Goal: Task Accomplishment & Management: Manage account settings

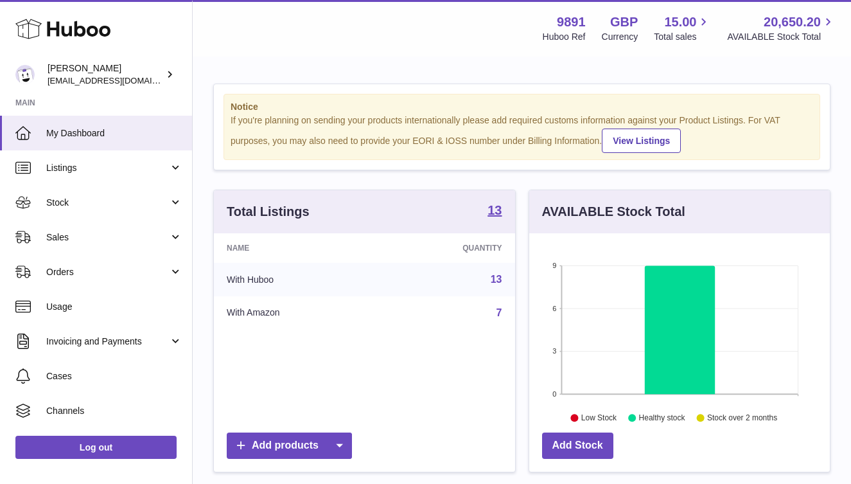
scroll to position [200, 301]
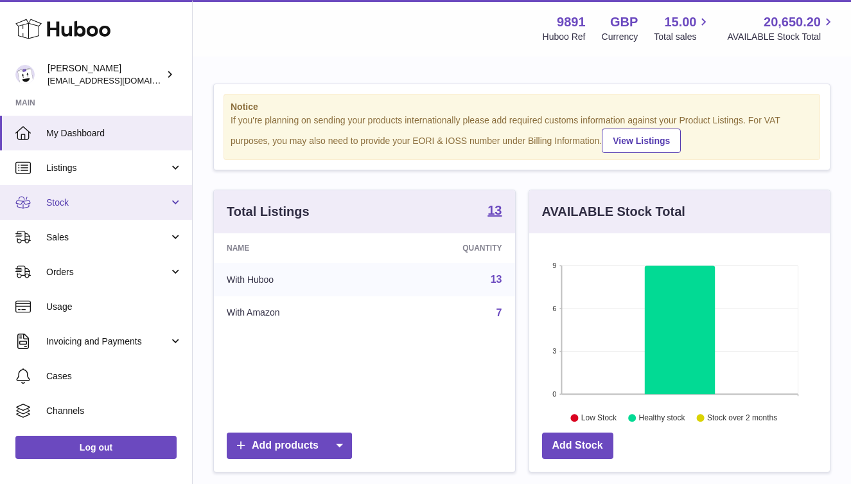
click at [83, 208] on span "Stock" at bounding box center [107, 203] width 123 height 12
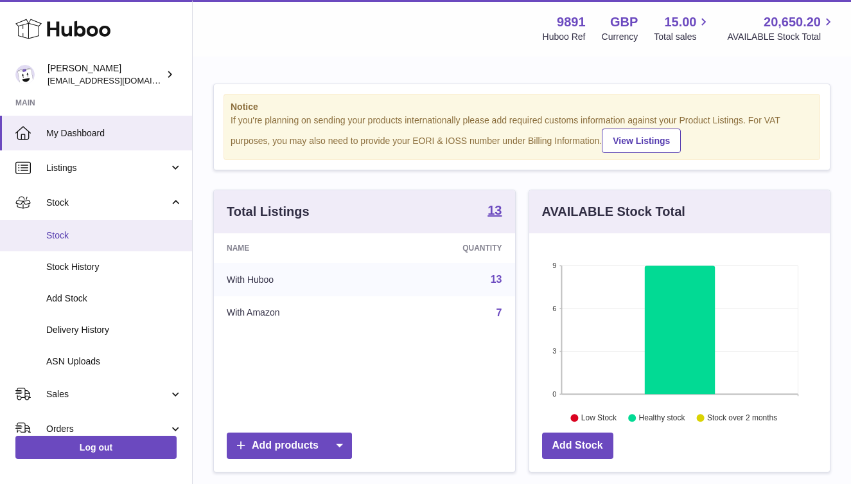
click at [86, 235] on span "Stock" at bounding box center [114, 235] width 136 height 12
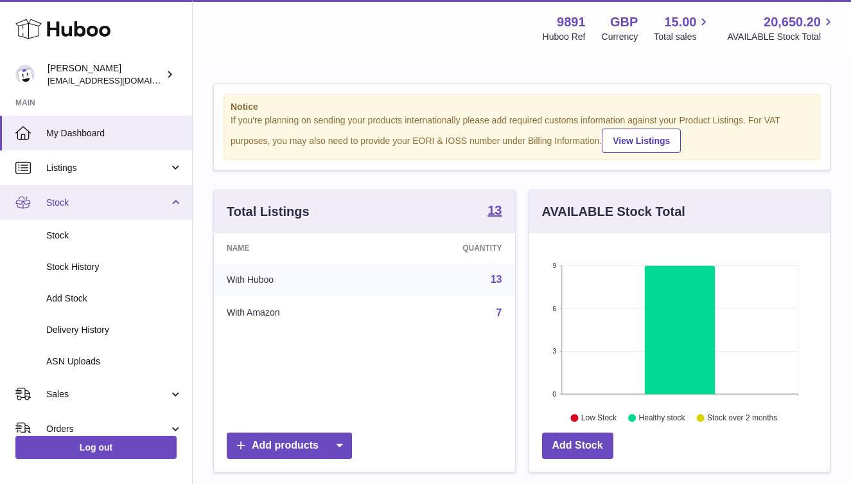
click at [87, 202] on span "Stock" at bounding box center [107, 203] width 123 height 12
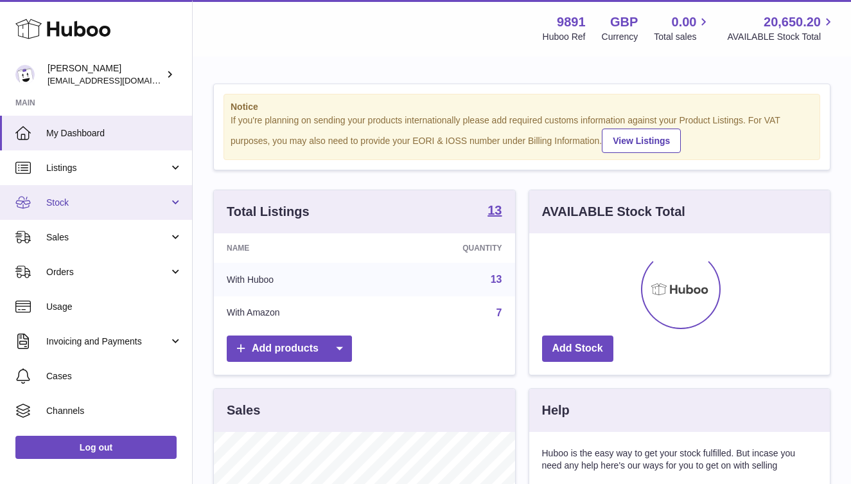
scroll to position [200, 301]
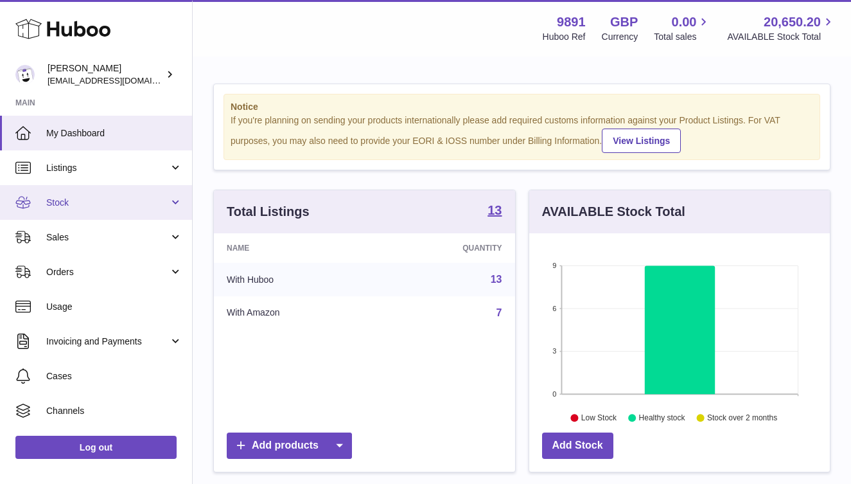
click at [85, 199] on span "Stock" at bounding box center [107, 203] width 123 height 12
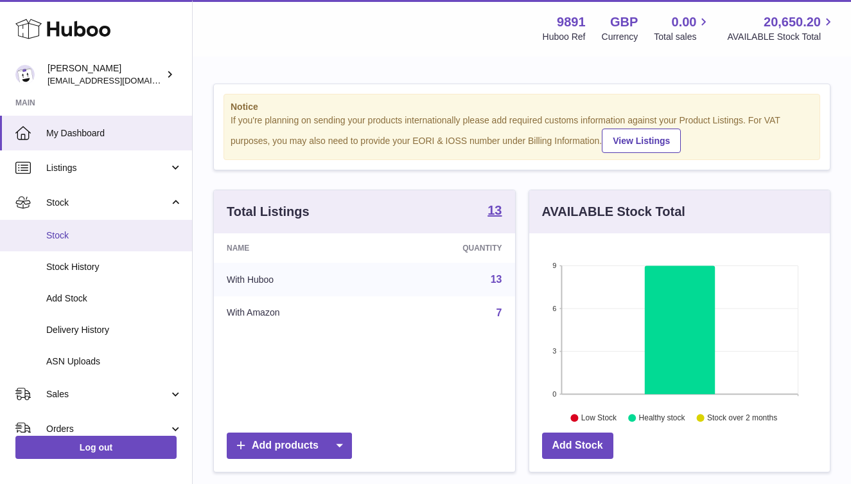
click at [75, 234] on span "Stock" at bounding box center [114, 235] width 136 height 12
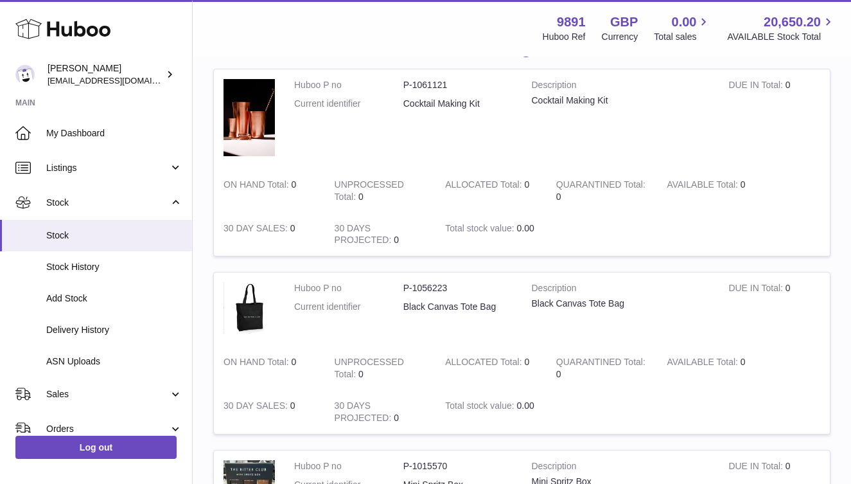
scroll to position [165, 0]
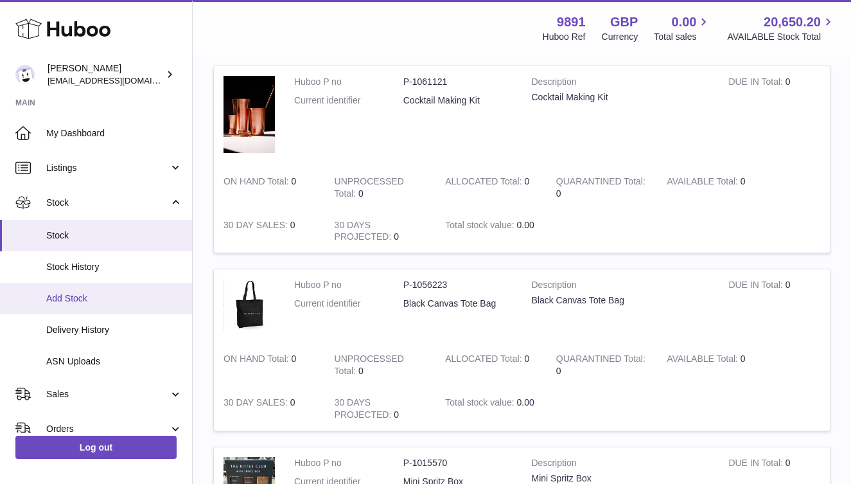
click at [94, 302] on span "Add Stock" at bounding box center [114, 298] width 136 height 12
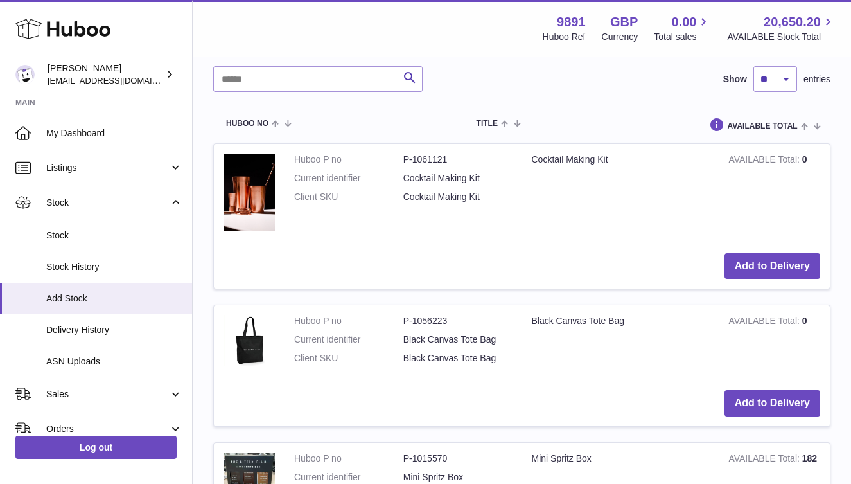
scroll to position [319, 0]
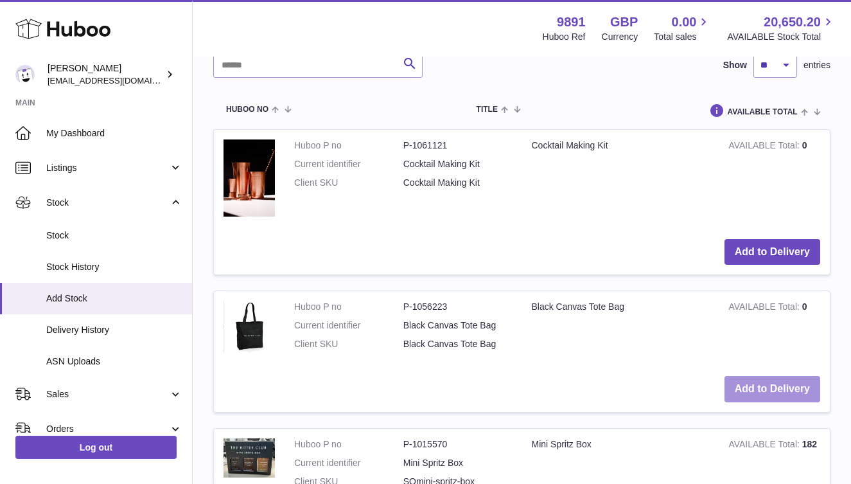
click at [772, 396] on button "Add to Delivery" at bounding box center [773, 389] width 96 height 26
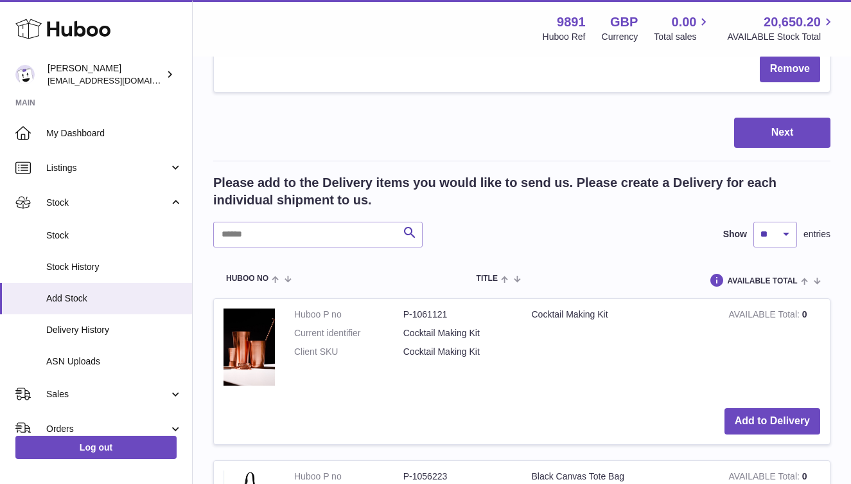
scroll to position [0, 0]
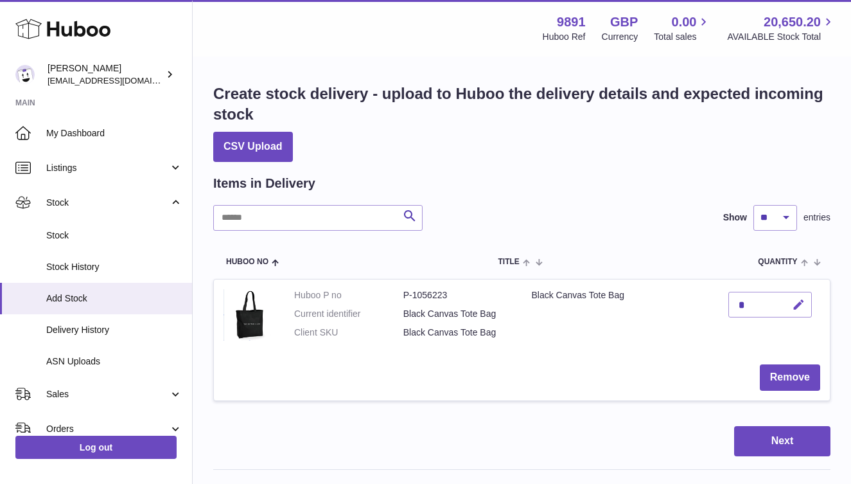
click at [799, 308] on icon "button" at bounding box center [798, 304] width 13 height 13
type input "***"
click at [795, 307] on icon "submit" at bounding box center [800, 305] width 12 height 12
click at [792, 438] on button "Next" at bounding box center [783, 441] width 96 height 30
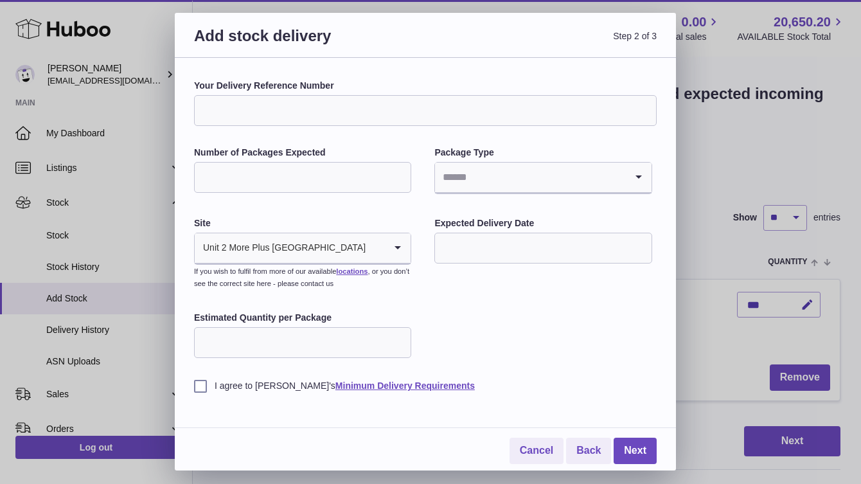
click at [284, 113] on input "Your Delivery Reference Number" at bounding box center [425, 110] width 463 height 31
type input "**********"
click at [285, 181] on input "Number of Packages Expected" at bounding box center [302, 177] width 217 height 31
type input "*"
click at [508, 182] on input "Search for option" at bounding box center [530, 178] width 190 height 30
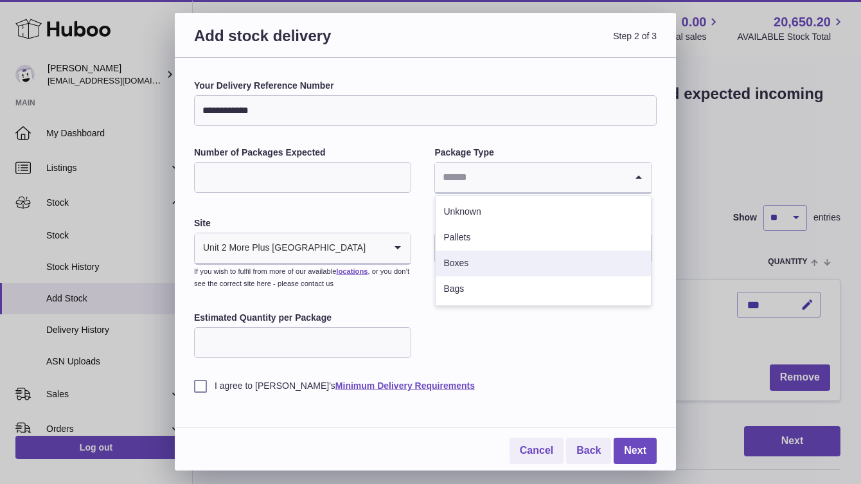
click at [476, 257] on li "Boxes" at bounding box center [543, 264] width 215 height 26
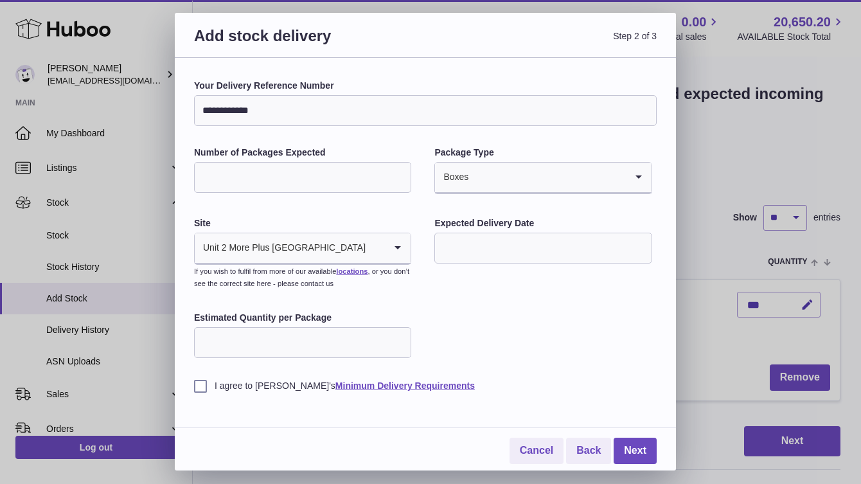
click at [479, 250] on input "text" at bounding box center [542, 248] width 217 height 31
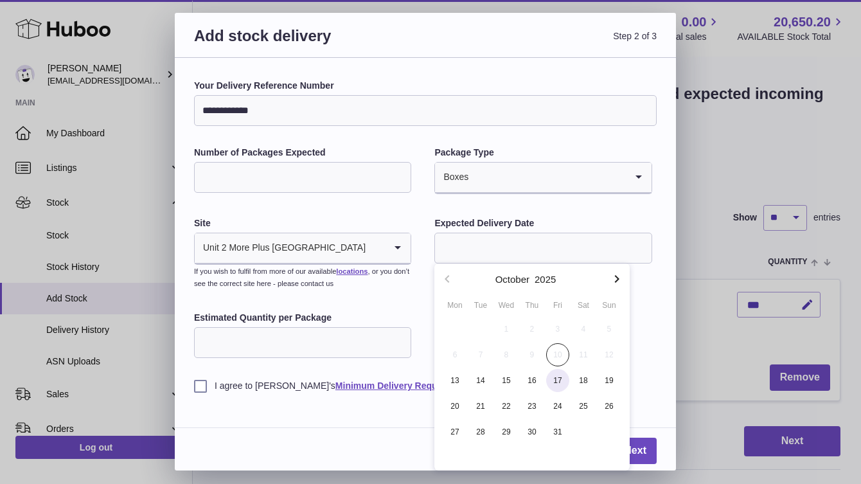
click at [561, 381] on span "17" at bounding box center [557, 380] width 23 height 23
type input "**********"
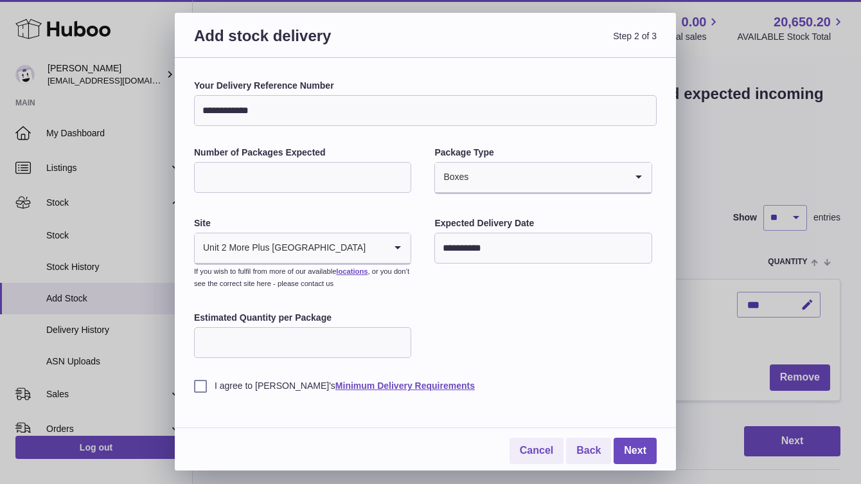
click at [296, 349] on input "Estimated Quantity per Package" at bounding box center [302, 342] width 217 height 31
type input "***"
click at [200, 382] on label "I agree to Huboo's Minimum Delivery Requirements" at bounding box center [425, 386] width 463 height 12
click at [641, 454] on link "Next" at bounding box center [635, 451] width 43 height 26
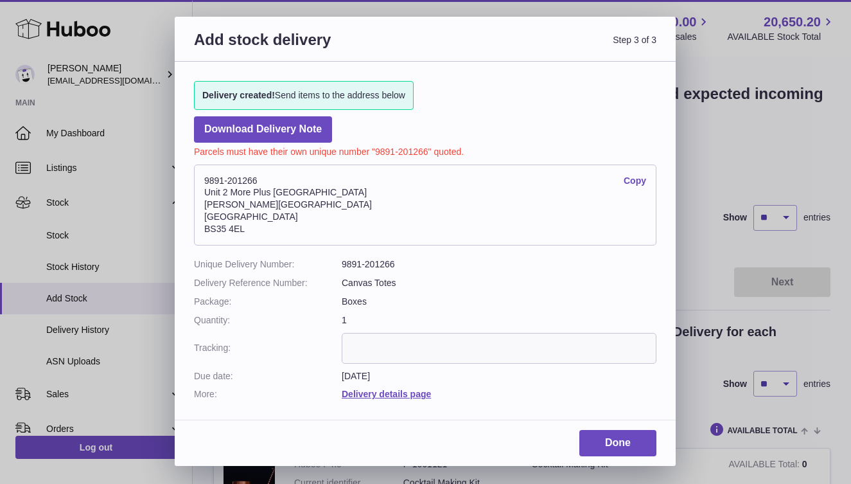
click at [391, 346] on input "text" at bounding box center [499, 348] width 315 height 31
paste input "**********"
type input "**********"
click at [626, 438] on link "Done" at bounding box center [618, 443] width 77 height 26
